Goal: Navigation & Orientation: Find specific page/section

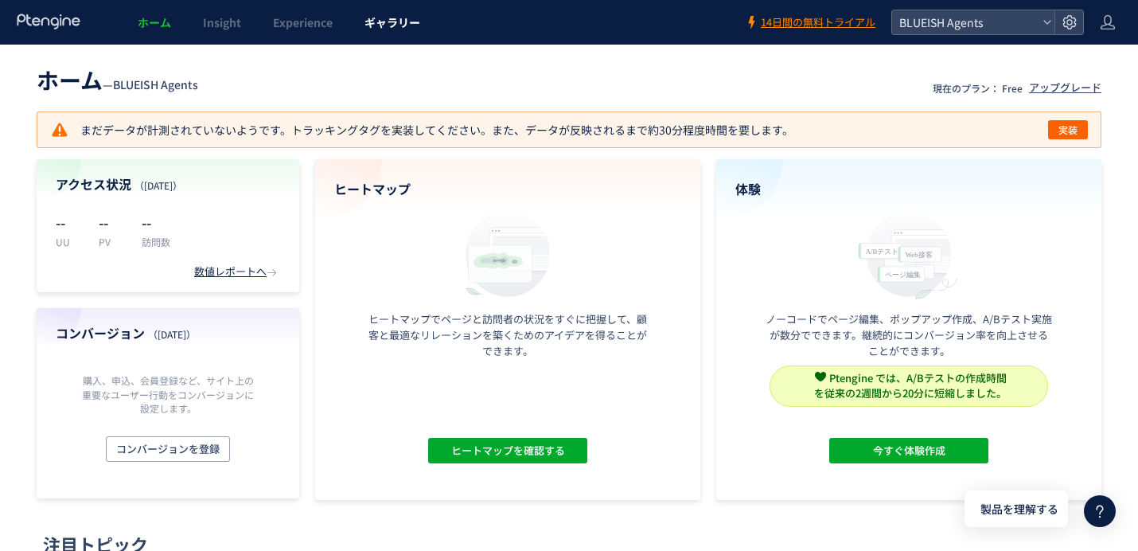
click at [375, 21] on span "ギャラリー" at bounding box center [392, 22] width 56 height 16
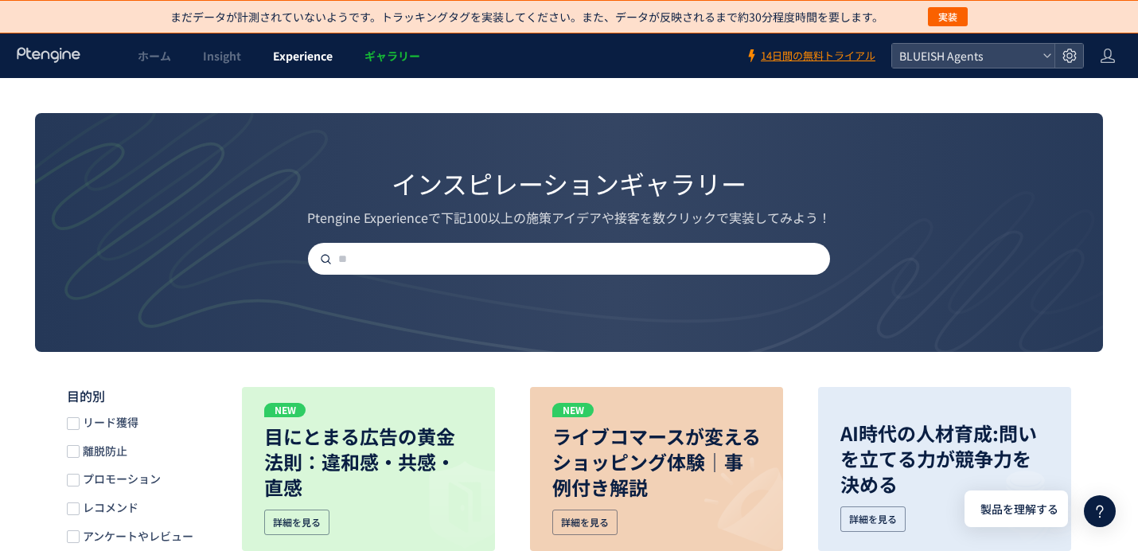
click at [317, 66] on link "Experience" at bounding box center [303, 55] width 92 height 45
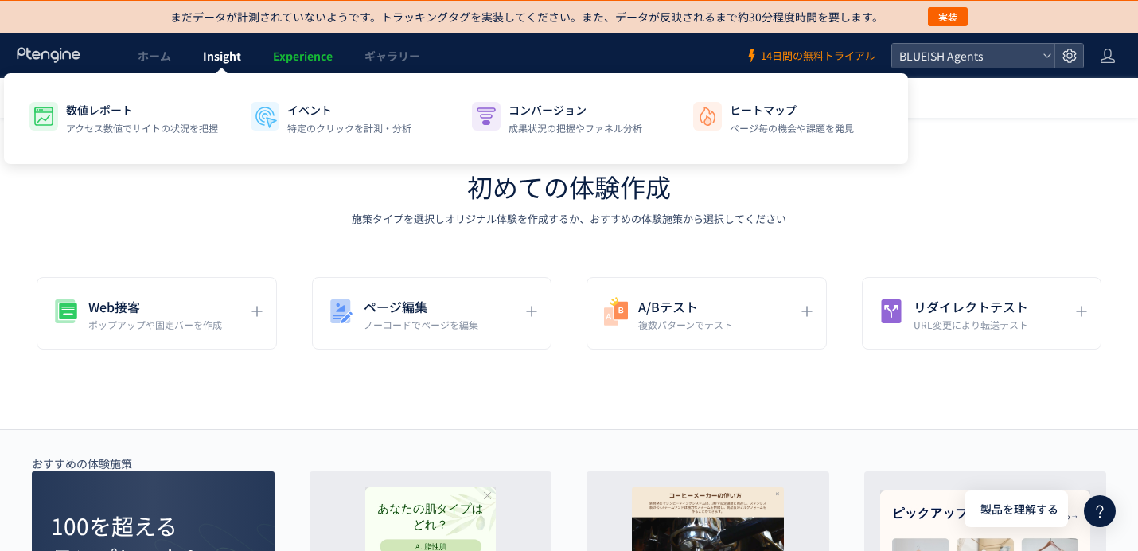
click at [220, 60] on span "Insight" at bounding box center [222, 56] width 38 height 16
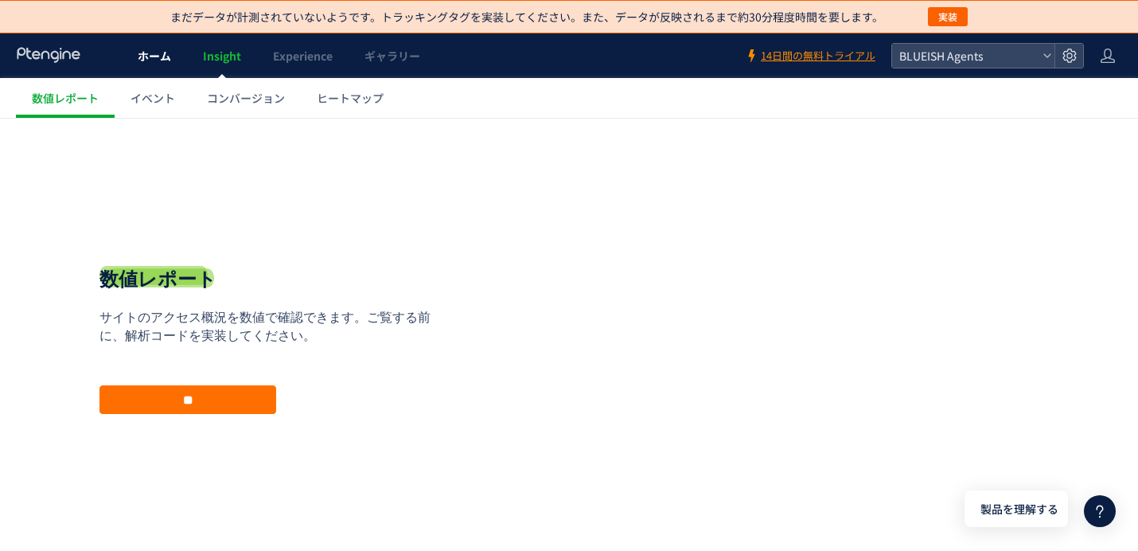
click at [165, 50] on span "ホーム" at bounding box center [154, 56] width 33 height 16
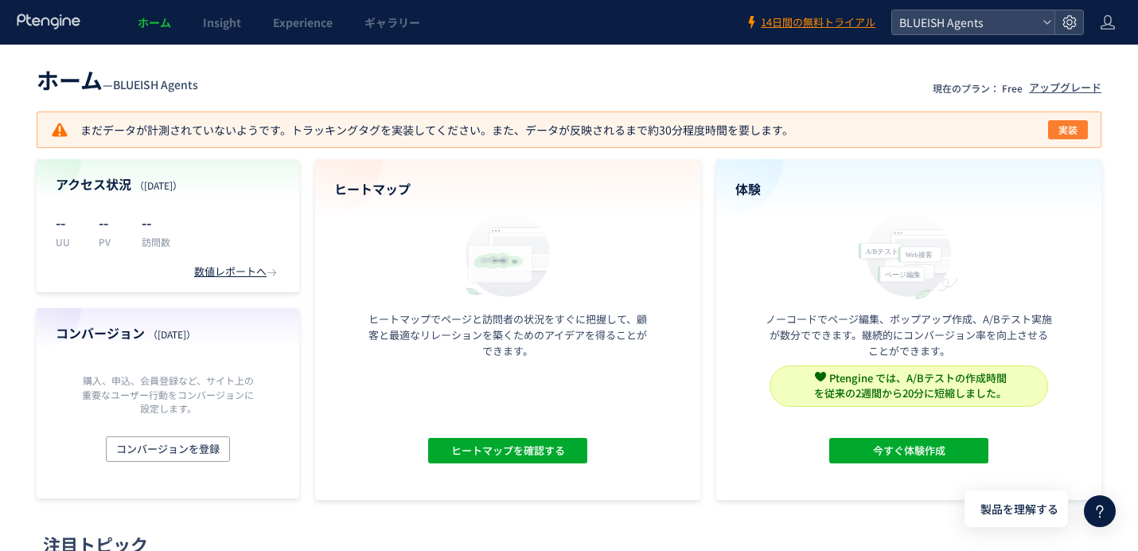
click at [1067, 124] on span "実装" at bounding box center [1067, 129] width 19 height 19
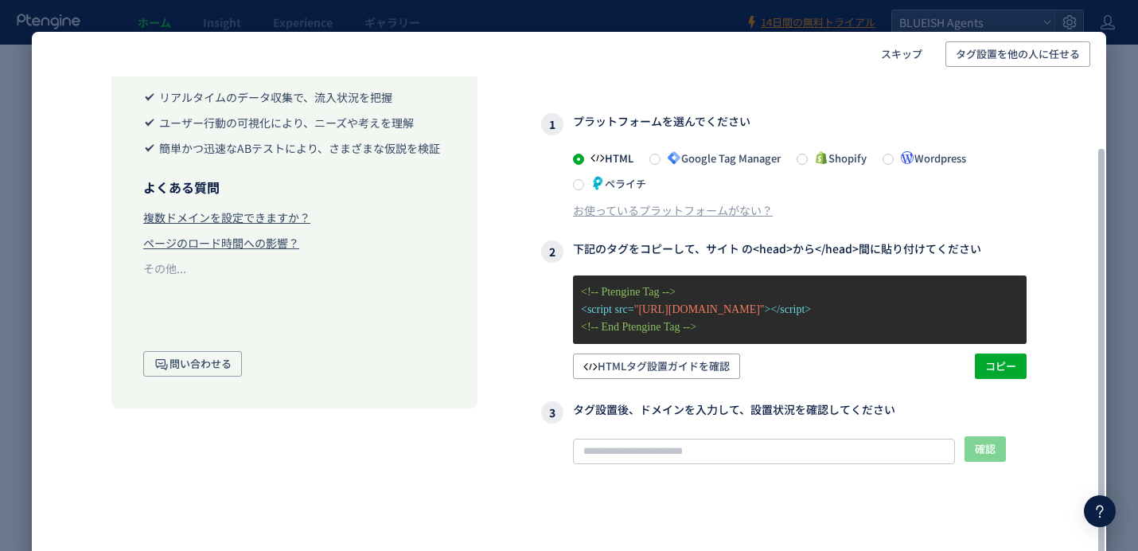
scroll to position [93, 0]
